Goal: Task Accomplishment & Management: Manage account settings

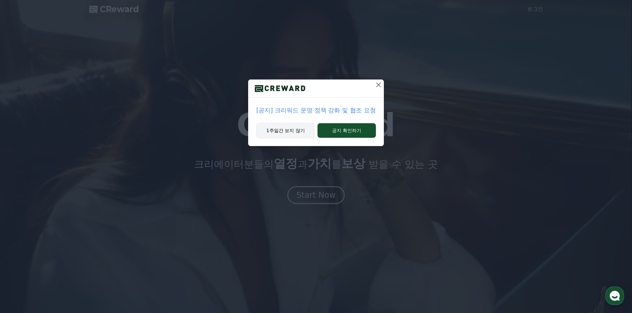
click at [303, 128] on button "1주일간 보지 않기" at bounding box center [285, 130] width 59 height 15
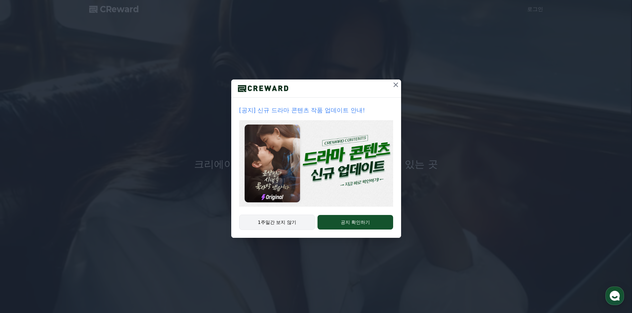
click at [269, 222] on button "1주일간 보지 않기" at bounding box center [277, 222] width 76 height 15
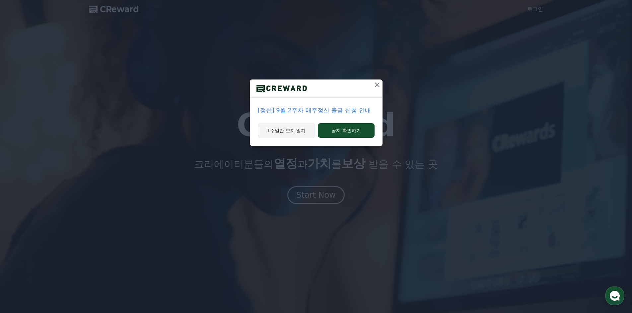
click at [283, 132] on button "1주일간 보지 않기" at bounding box center [287, 130] width 58 height 15
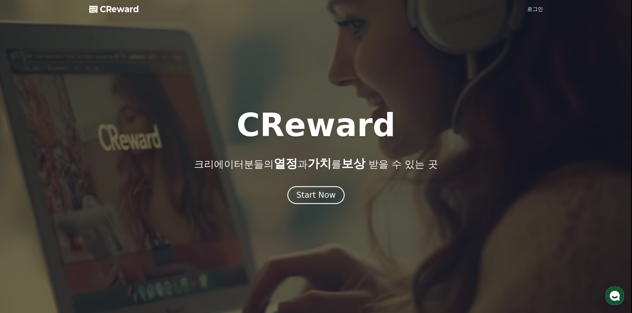
click at [534, 9] on link "로그인" at bounding box center [535, 9] width 16 height 8
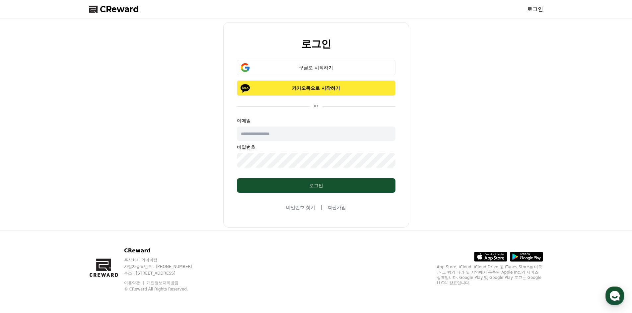
click at [304, 88] on p "카카오톡으로 시작하기" at bounding box center [315, 88] width 139 height 7
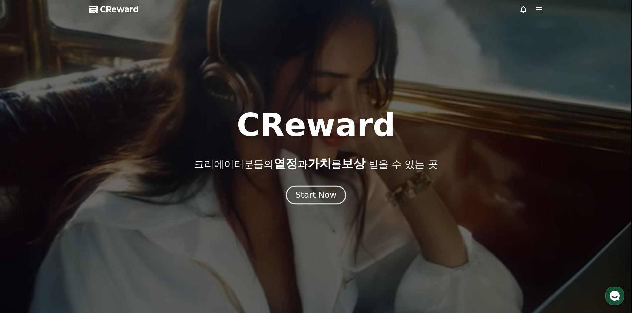
click at [317, 193] on div "Start Now" at bounding box center [315, 195] width 41 height 11
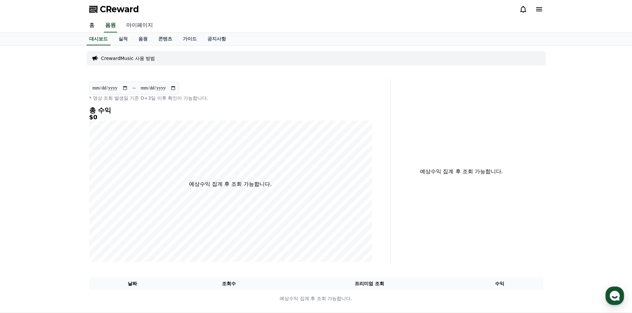
click at [132, 26] on link "마이페이지" at bounding box center [139, 26] width 37 height 14
select select "**********"
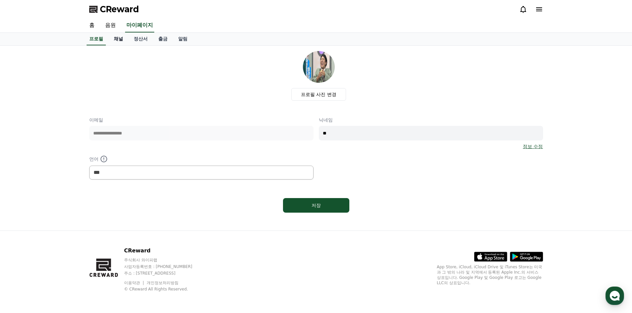
click at [116, 39] on link "채널" at bounding box center [118, 39] width 20 height 13
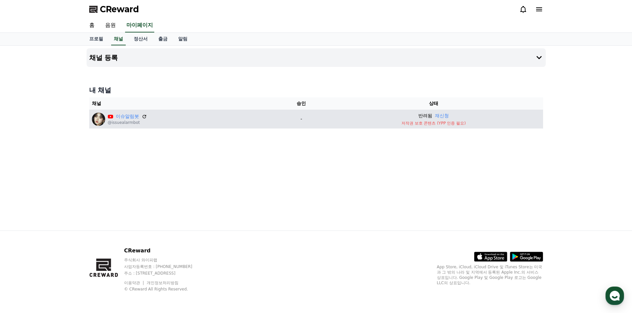
click at [437, 125] on p "저작권 보호 콘텐츠 (YPP 인증 필요)" at bounding box center [433, 123] width 213 height 5
drag, startPoint x: 437, startPoint y: 125, endPoint x: 472, endPoint y: 125, distance: 34.8
click at [472, 125] on p "저작권 보호 콘텐츠 (YPP 인증 필요)" at bounding box center [433, 123] width 213 height 5
click at [445, 116] on button "재신청" at bounding box center [442, 115] width 14 height 7
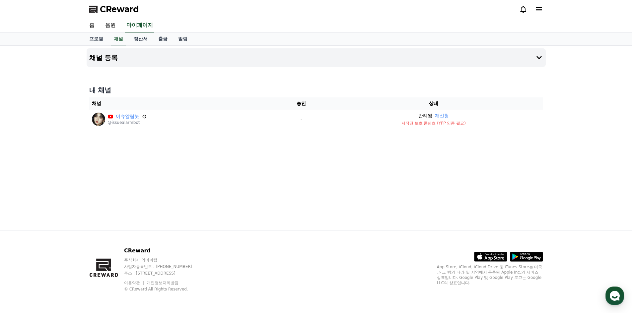
click at [539, 8] on icon at bounding box center [539, 9] width 6 height 4
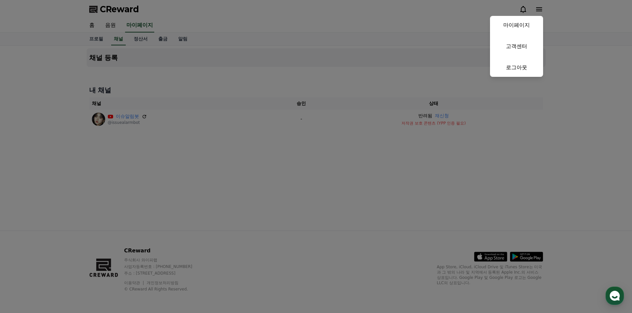
click at [539, 8] on button "close" at bounding box center [316, 156] width 632 height 313
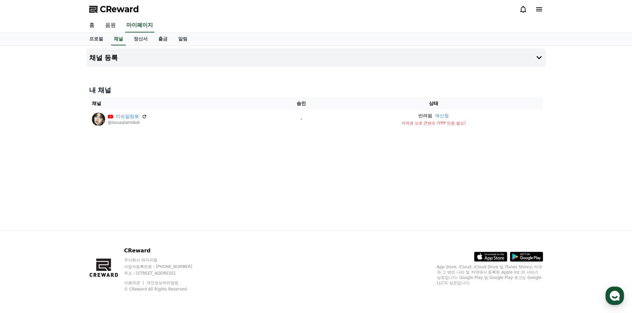
drag, startPoint x: 147, startPoint y: 115, endPoint x: 352, endPoint y: 36, distance: 219.8
click at [147, 115] on icon at bounding box center [144, 116] width 5 height 5
click at [185, 39] on link "알림" at bounding box center [183, 39] width 20 height 13
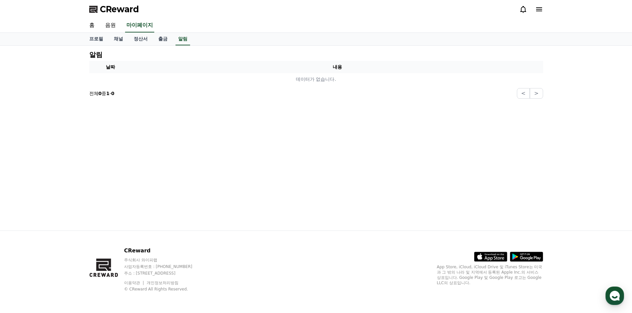
click at [540, 10] on icon at bounding box center [539, 9] width 8 height 8
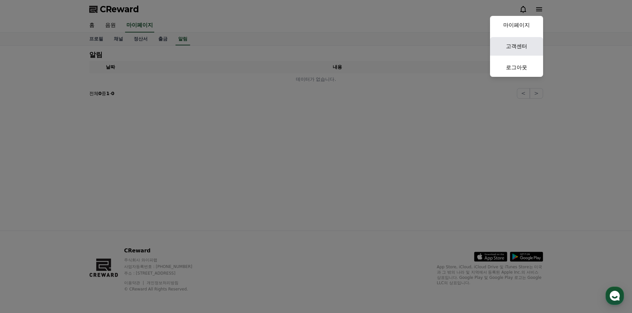
click at [519, 39] on link "고객센터" at bounding box center [516, 46] width 53 height 19
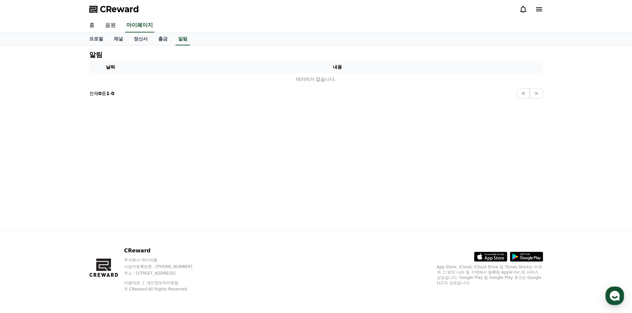
click at [94, 27] on link "홈" at bounding box center [92, 26] width 16 height 14
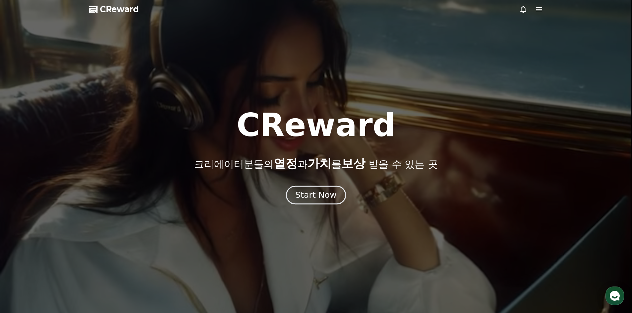
click at [296, 195] on button "Start Now" at bounding box center [316, 195] width 60 height 19
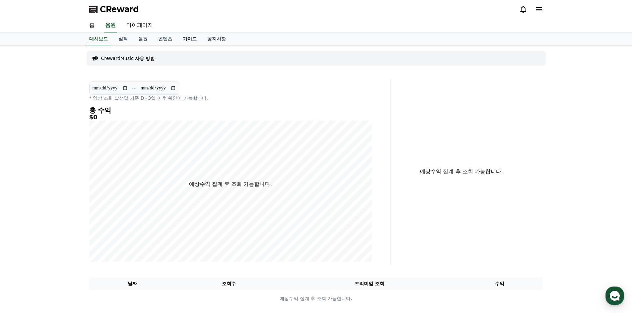
click at [197, 41] on link "가이드" at bounding box center [189, 39] width 25 height 13
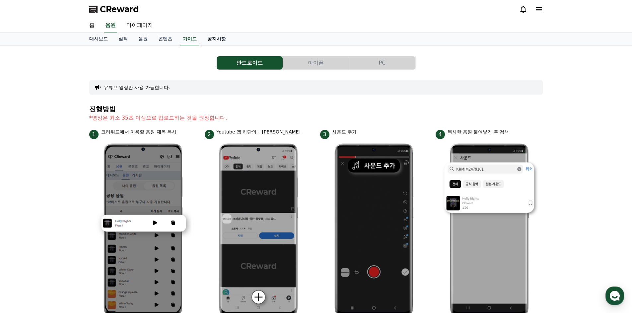
click at [224, 37] on link "공지사항" at bounding box center [216, 39] width 29 height 13
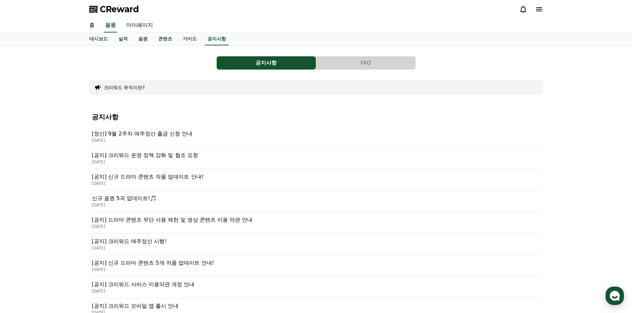
click at [187, 135] on p "[정산] 9월 2주차 매주정산 출금 신청 안내" at bounding box center [316, 134] width 449 height 8
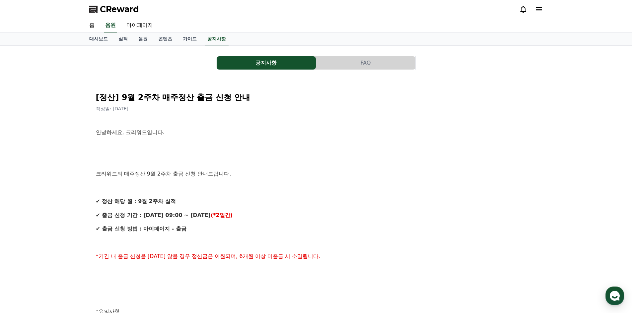
click at [538, 10] on icon at bounding box center [539, 9] width 8 height 8
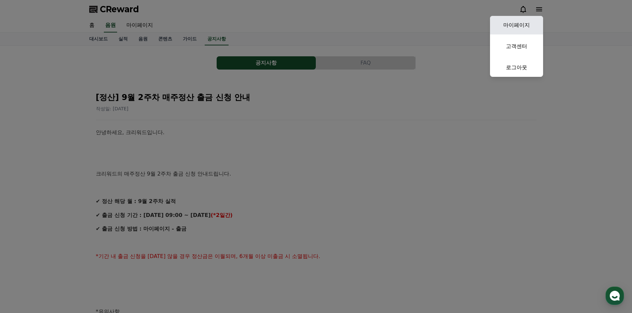
click at [529, 28] on link "마이페이지" at bounding box center [516, 25] width 53 height 19
select select "**********"
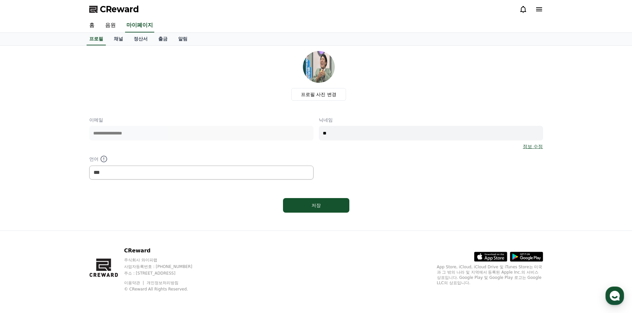
click at [535, 12] on icon at bounding box center [539, 9] width 8 height 8
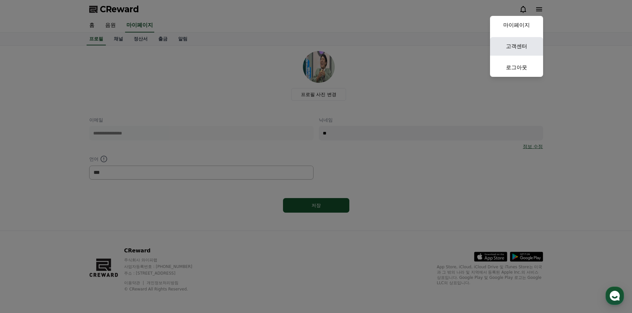
click at [509, 48] on link "고객센터" at bounding box center [516, 46] width 53 height 19
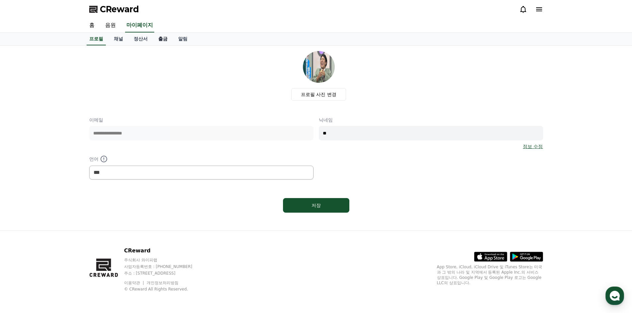
click at [167, 39] on link "출금" at bounding box center [163, 39] width 20 height 13
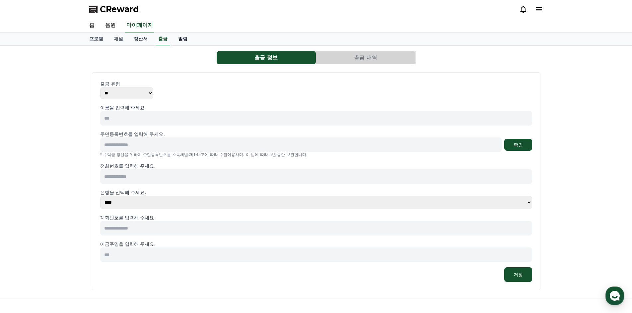
click at [184, 36] on link "알림" at bounding box center [183, 39] width 20 height 13
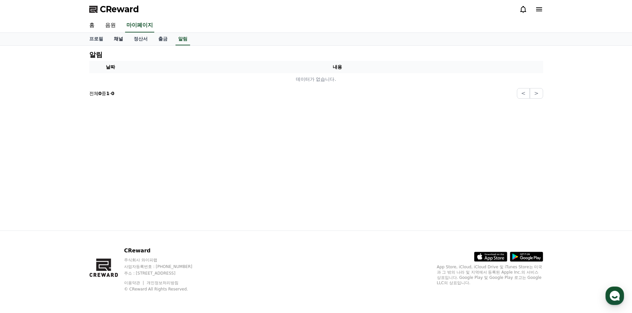
click at [123, 36] on link "채널" at bounding box center [118, 39] width 20 height 13
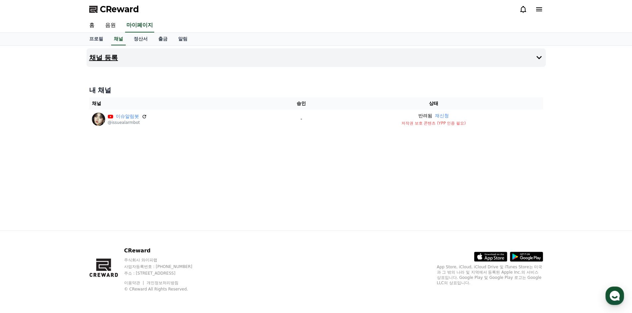
click at [540, 63] on button "채널 등록" at bounding box center [316, 57] width 459 height 19
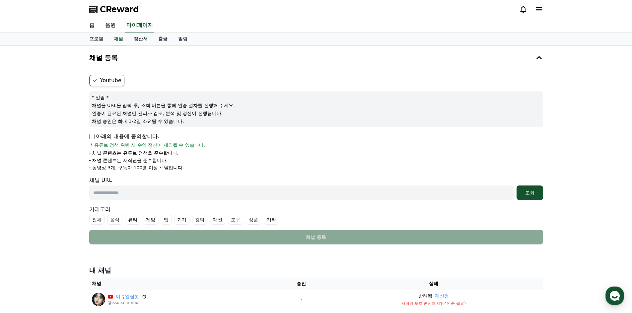
click at [521, 14] on div at bounding box center [531, 9] width 24 height 11
click at [524, 9] on icon at bounding box center [523, 9] width 8 height 8
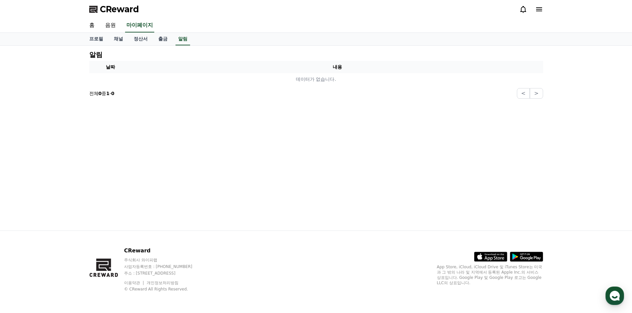
click at [542, 9] on icon at bounding box center [539, 9] width 8 height 8
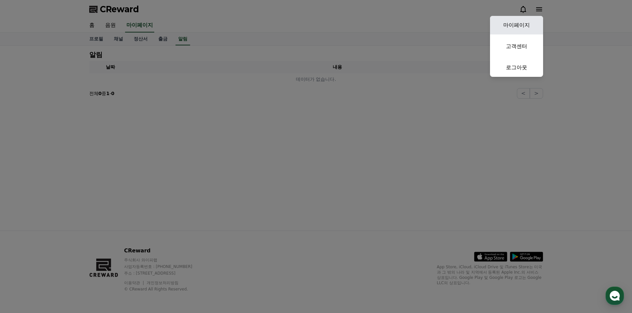
click at [525, 26] on link "마이페이지" at bounding box center [516, 25] width 53 height 19
select select "**********"
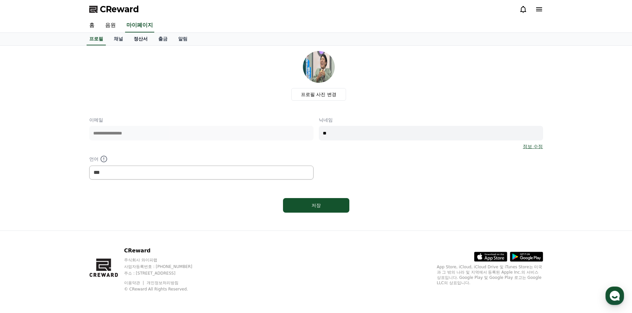
click at [142, 39] on link "정산서" at bounding box center [140, 39] width 25 height 13
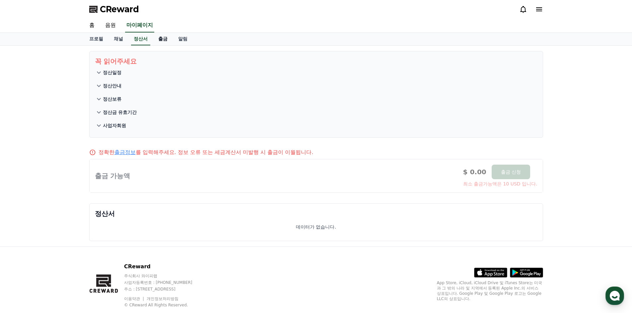
click at [168, 39] on link "출금" at bounding box center [163, 39] width 20 height 13
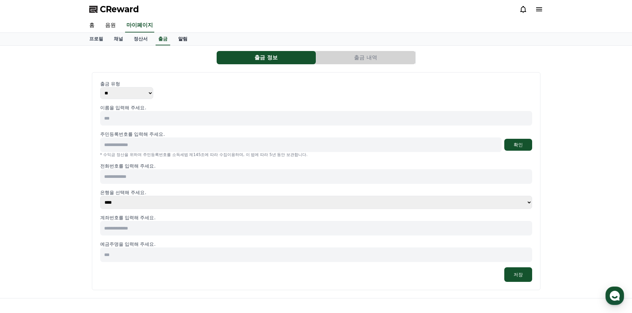
click at [188, 38] on link "알림" at bounding box center [183, 39] width 20 height 13
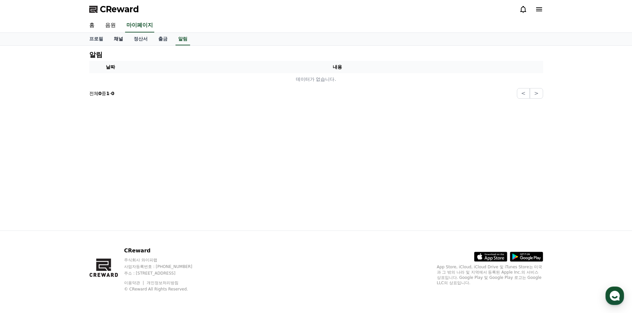
click at [122, 41] on link "채널" at bounding box center [118, 39] width 20 height 13
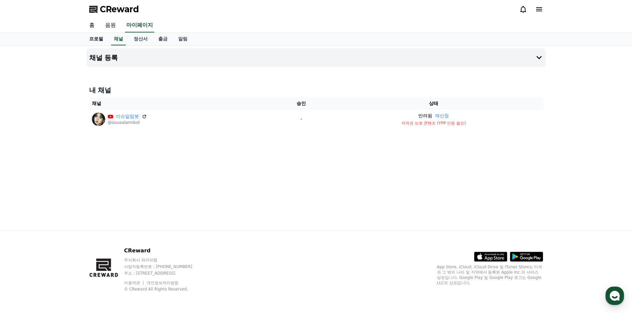
click at [100, 39] on link "프로필" at bounding box center [96, 39] width 25 height 13
select select "**********"
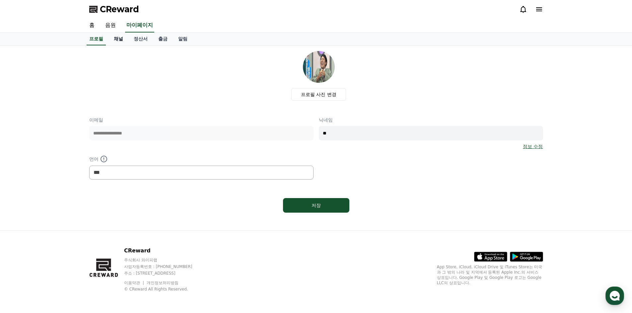
click at [121, 38] on link "채널" at bounding box center [118, 39] width 20 height 13
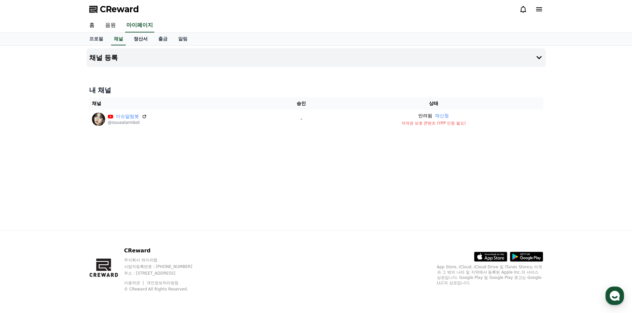
click at [136, 40] on link "정산서" at bounding box center [140, 39] width 25 height 13
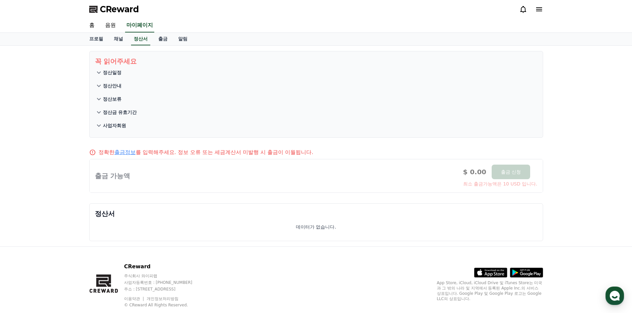
click at [128, 126] on button "사업자회원" at bounding box center [316, 125] width 443 height 13
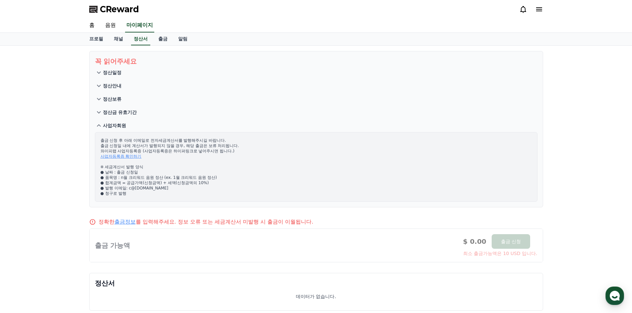
click at [128, 126] on button "사업자회원" at bounding box center [316, 125] width 443 height 13
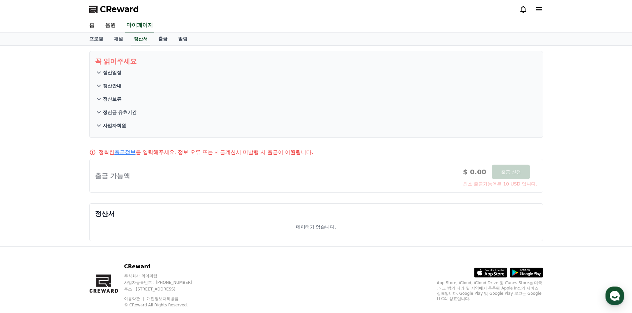
click at [122, 105] on button "정산보류" at bounding box center [316, 99] width 443 height 13
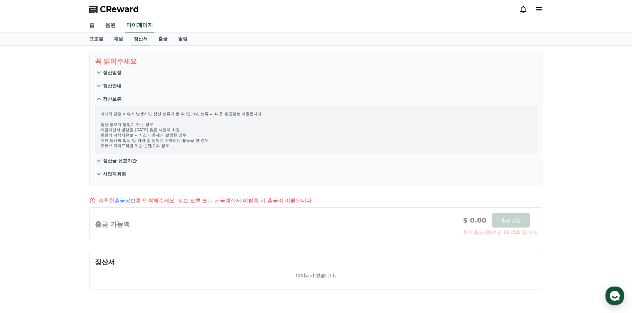
click at [122, 105] on button "정산보류" at bounding box center [316, 99] width 443 height 13
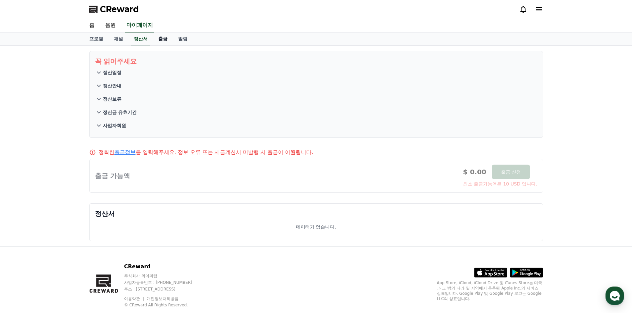
click at [164, 40] on link "출금" at bounding box center [163, 39] width 20 height 13
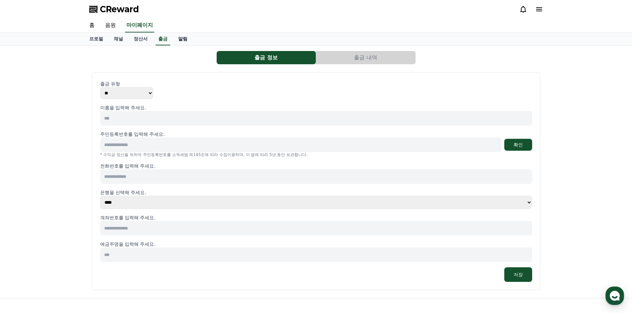
click at [178, 42] on link "알림" at bounding box center [183, 39] width 20 height 13
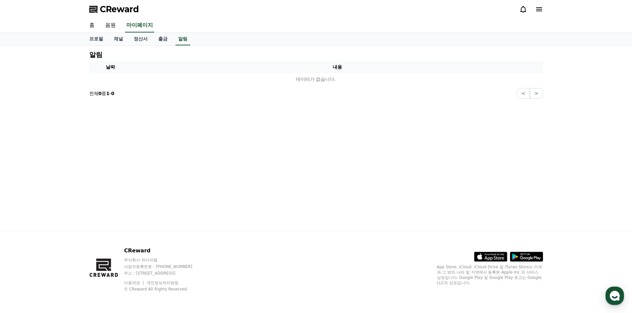
click at [96, 26] on link "홈" at bounding box center [92, 26] width 16 height 14
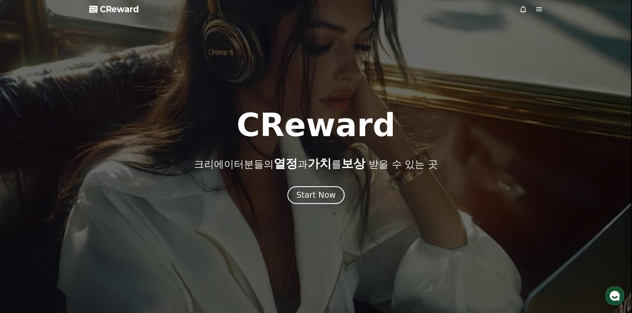
click at [127, 12] on span "CReward" at bounding box center [119, 9] width 39 height 11
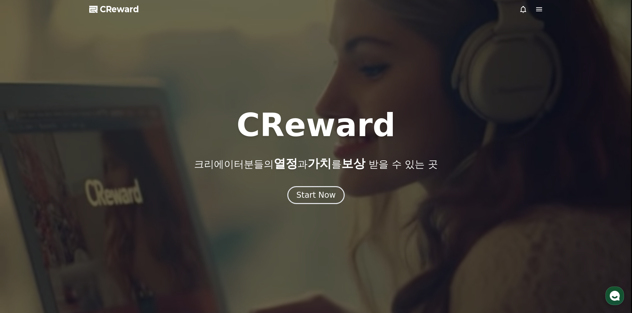
click at [525, 9] on icon at bounding box center [523, 9] width 6 height 7
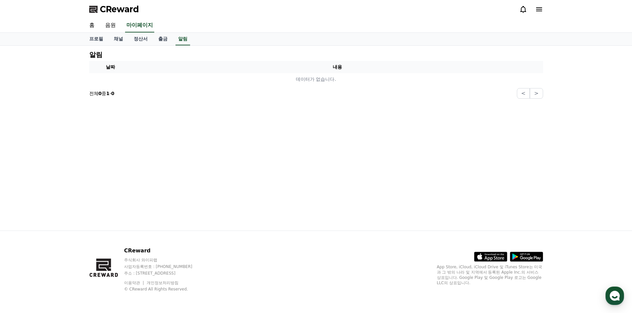
click at [541, 9] on icon at bounding box center [539, 9] width 8 height 8
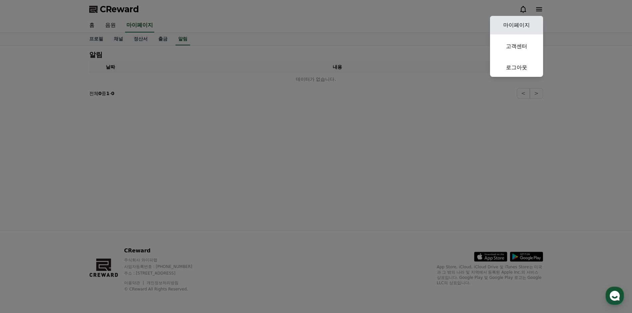
click at [535, 21] on link "마이페이지" at bounding box center [516, 25] width 53 height 19
select select "**********"
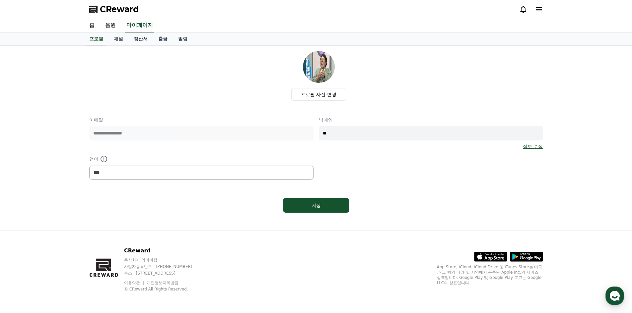
click at [539, 8] on icon at bounding box center [539, 9] width 6 height 4
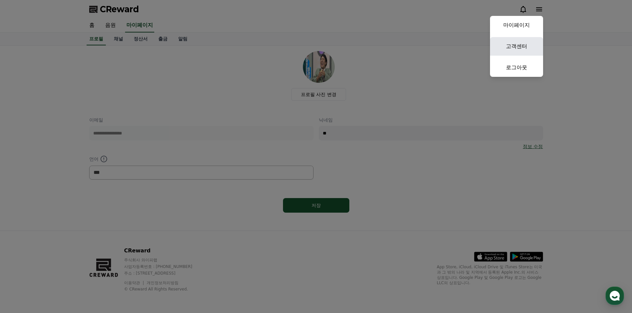
click at [518, 45] on link "고객센터" at bounding box center [516, 46] width 53 height 19
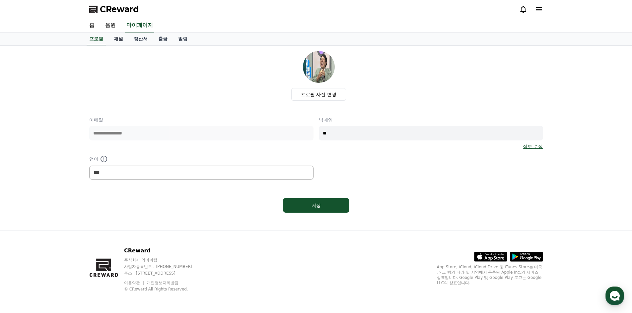
click at [117, 38] on link "채널" at bounding box center [118, 39] width 20 height 13
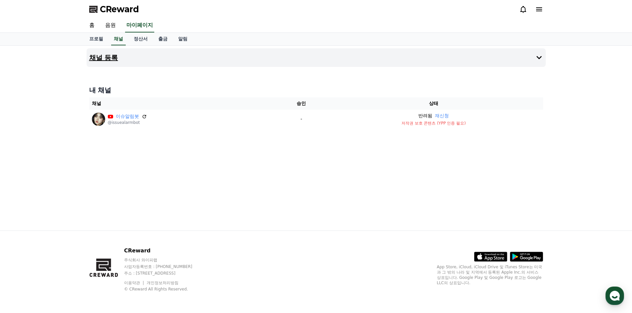
click at [538, 56] on icon at bounding box center [539, 58] width 8 height 8
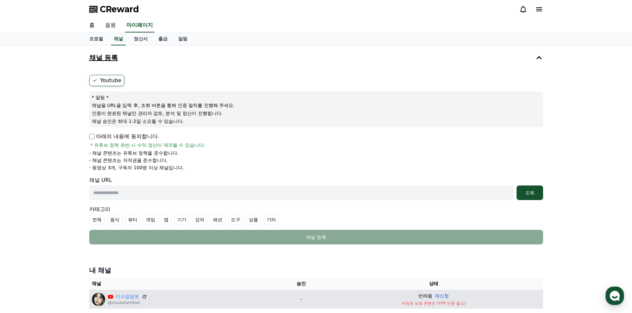
click at [445, 297] on button "재신청" at bounding box center [442, 296] width 14 height 7
